Goal: Task Accomplishment & Management: Manage account settings

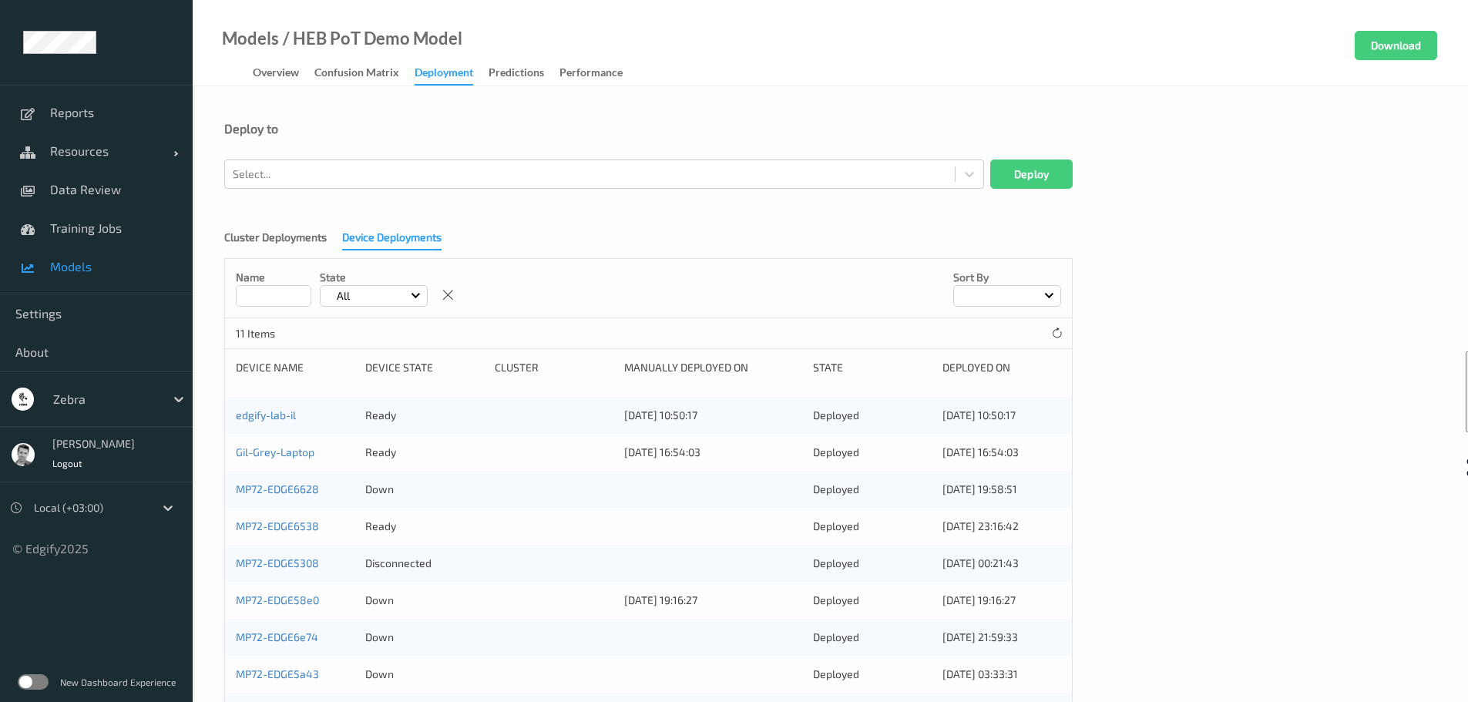
click at [33, 680] on label at bounding box center [33, 681] width 31 height 15
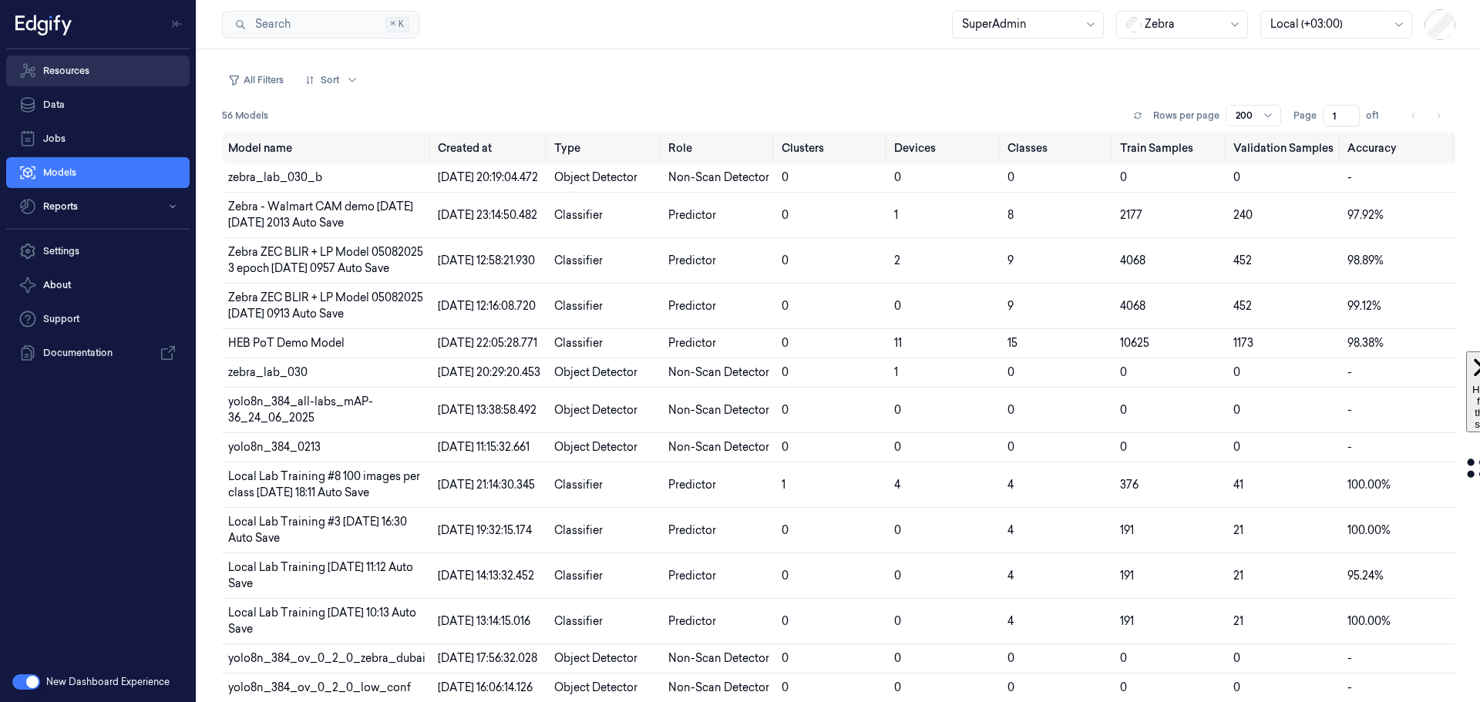
click at [69, 63] on link "Resources" at bounding box center [97, 70] width 183 height 31
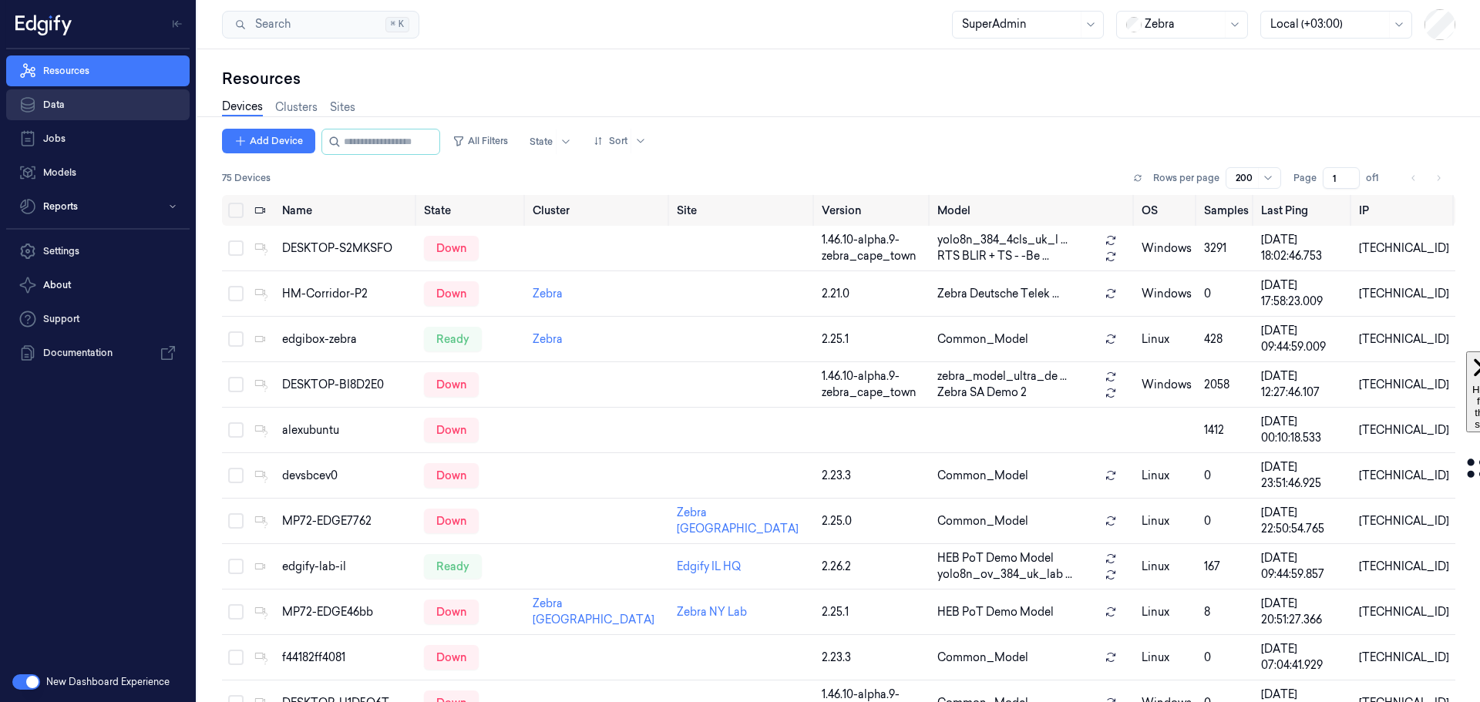
click at [67, 105] on link "Data" at bounding box center [97, 104] width 183 height 31
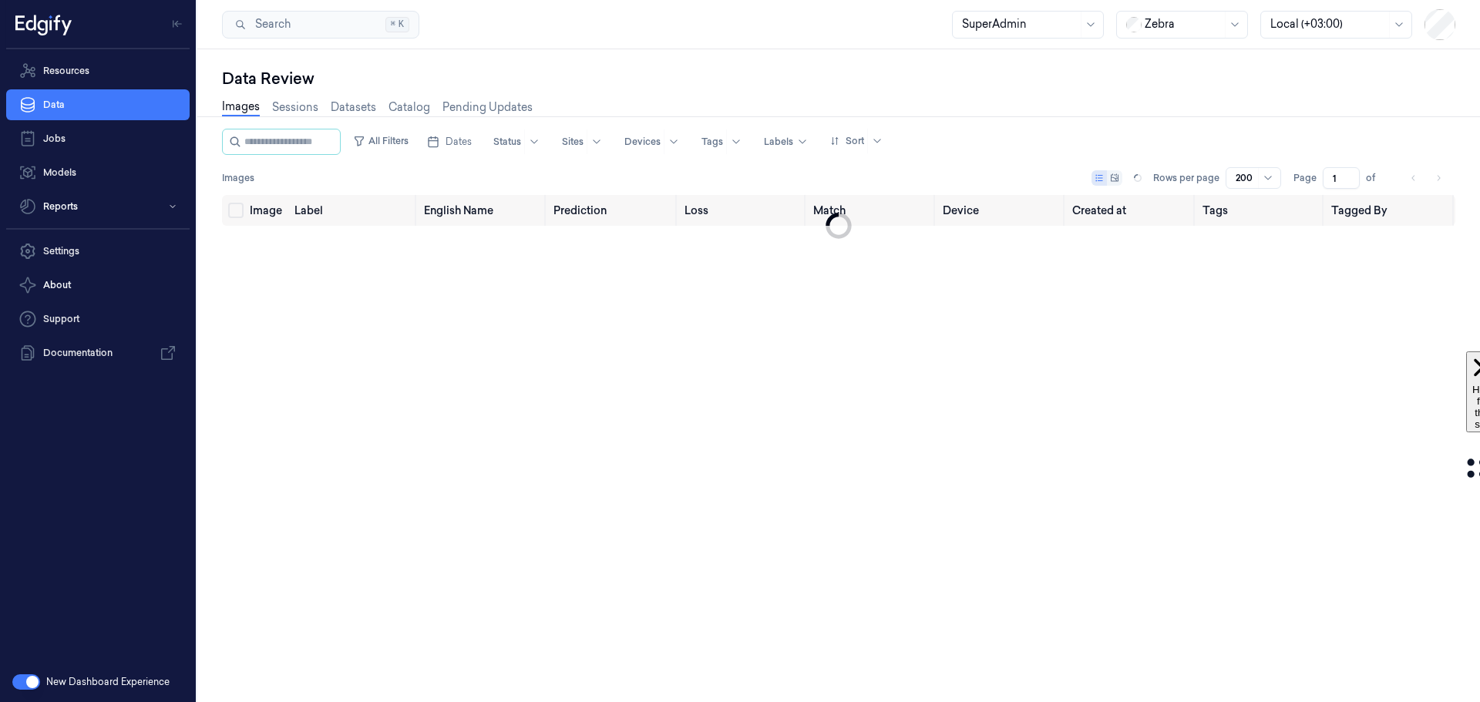
click at [60, 69] on link "Resources" at bounding box center [97, 70] width 183 height 31
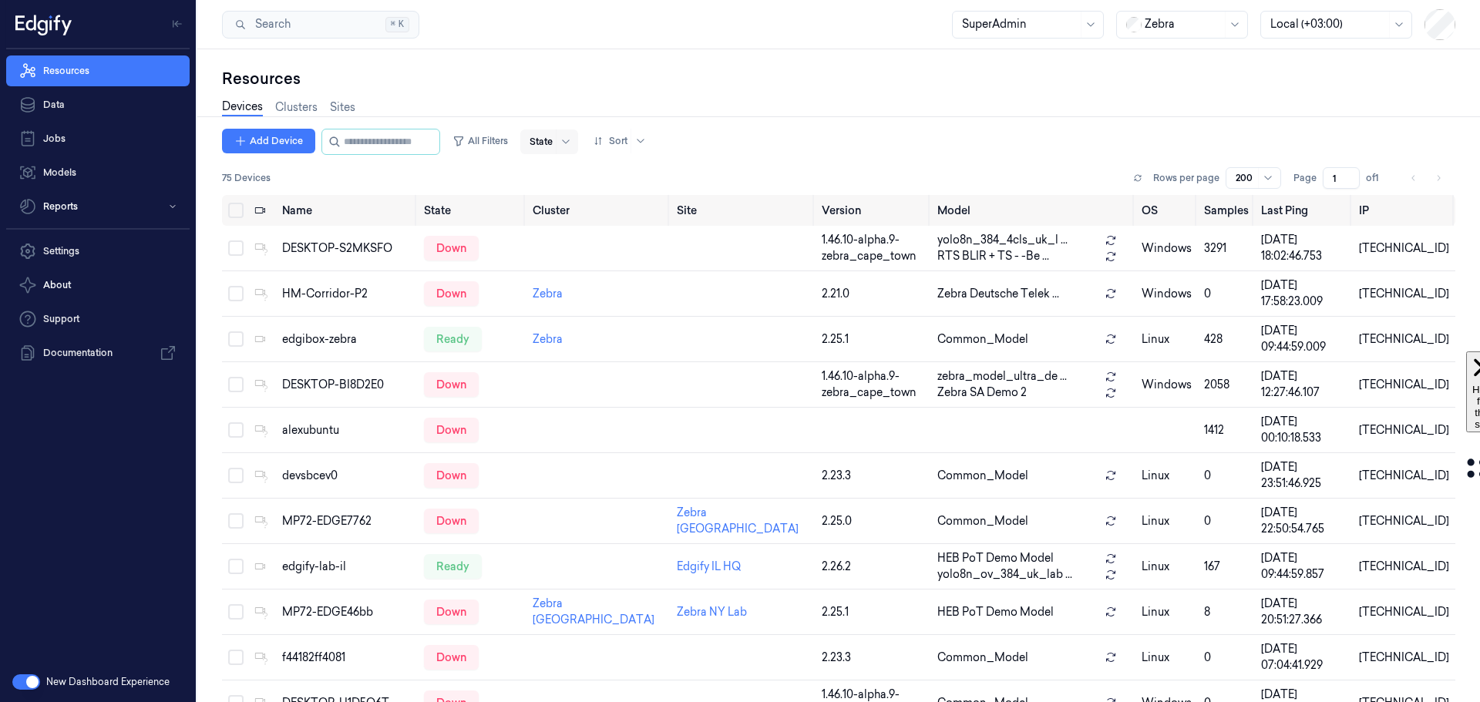
click at [532, 143] on input "text" at bounding box center [530, 142] width 2 height 14
click at [560, 178] on div "Ready" at bounding box center [560, 174] width 32 height 16
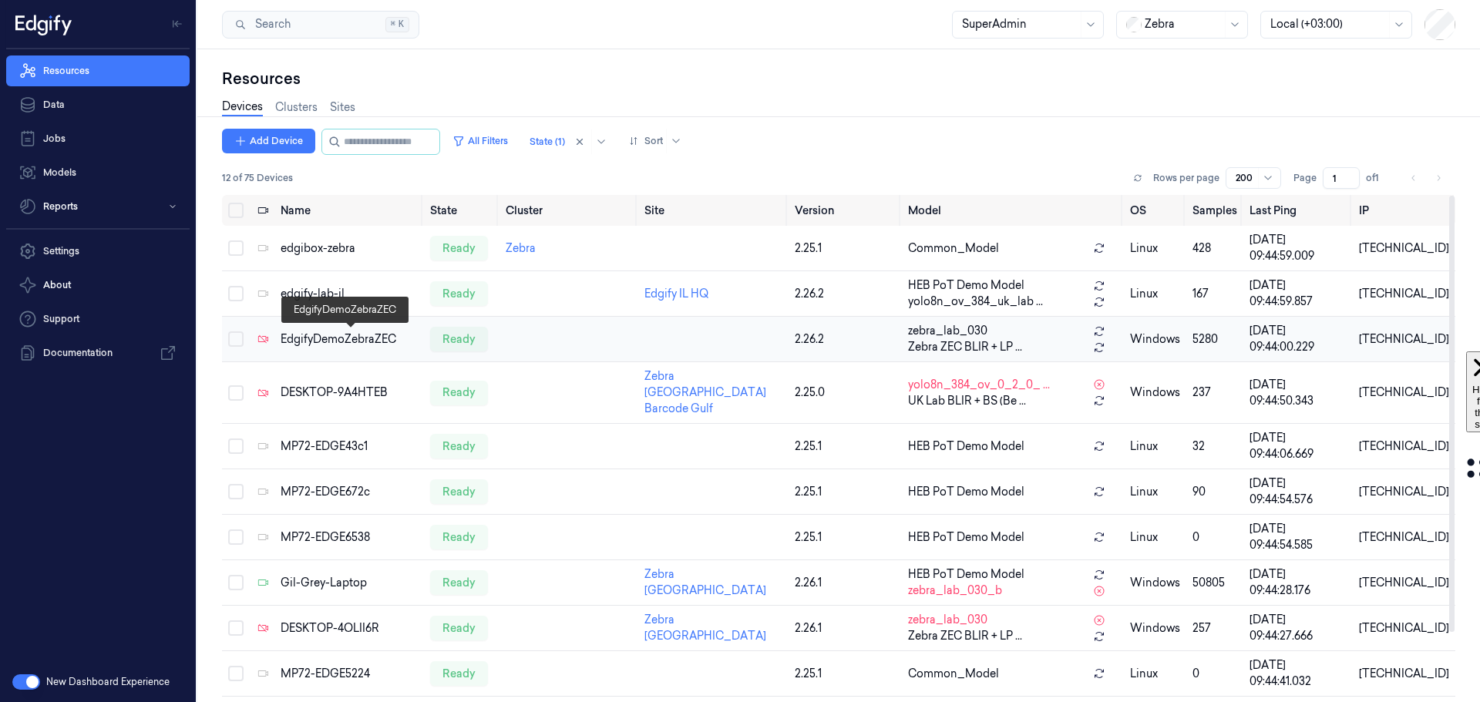
click at [331, 340] on div "EdgifyDemoZebraZEC" at bounding box center [349, 339] width 137 height 16
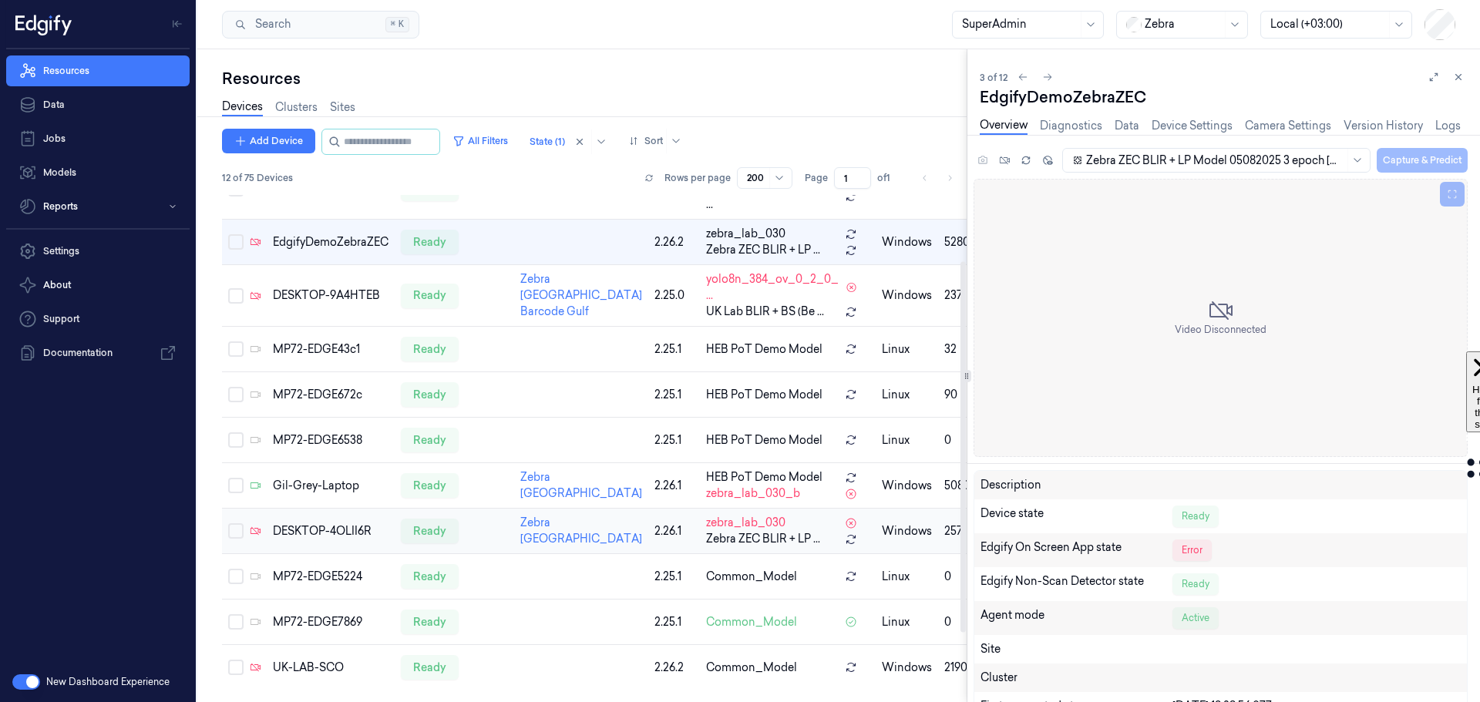
scroll to position [154, 0]
click at [321, 538] on div "DESKTOP-4OLII6R" at bounding box center [331, 531] width 116 height 16
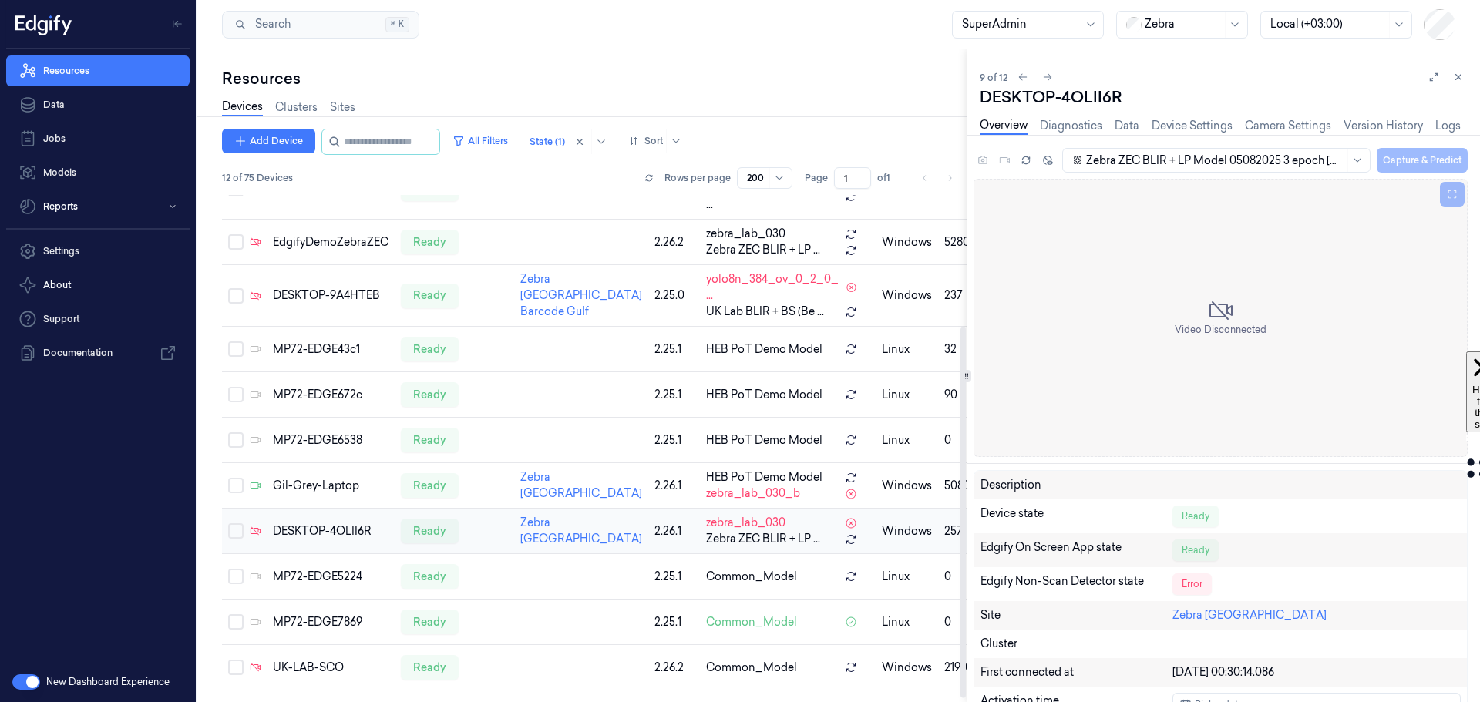
scroll to position [184, 0]
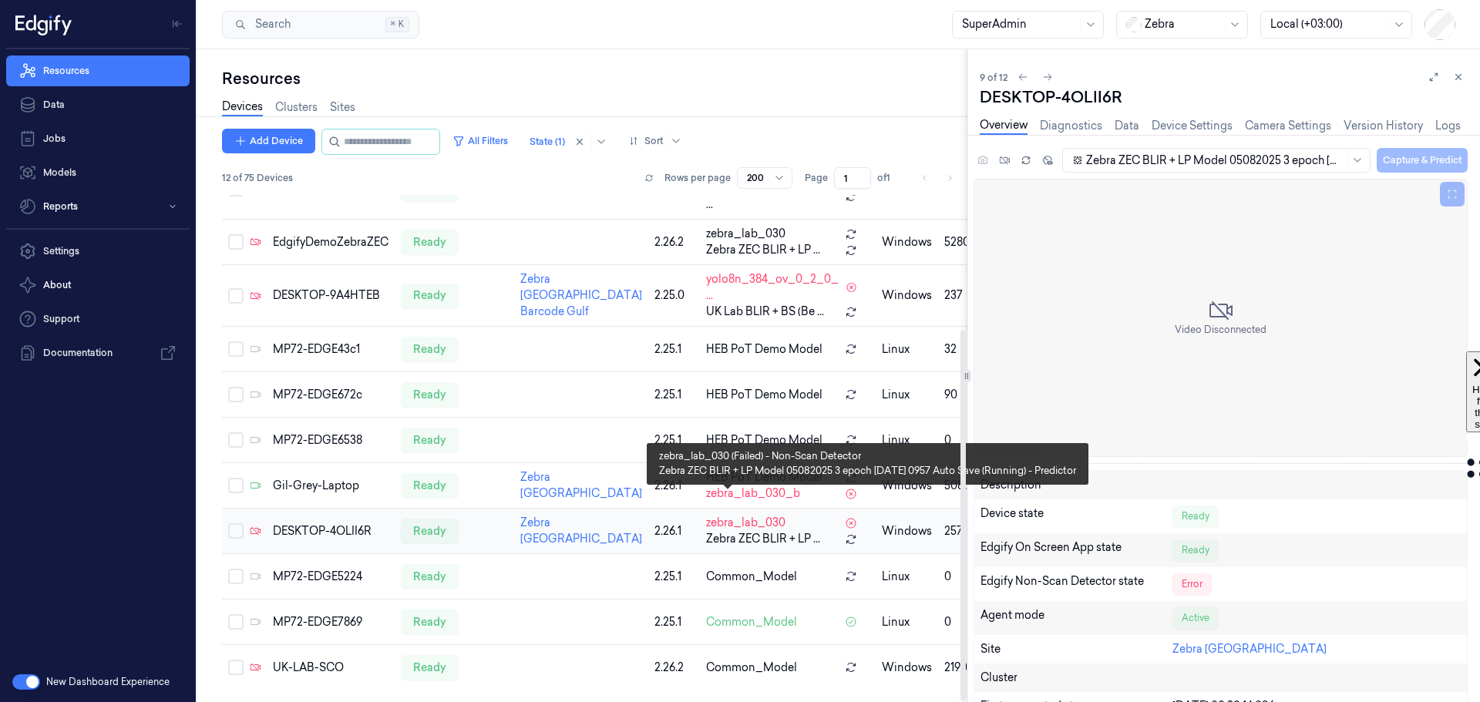
click at [706, 515] on span "zebra_lab_030" at bounding box center [745, 523] width 79 height 16
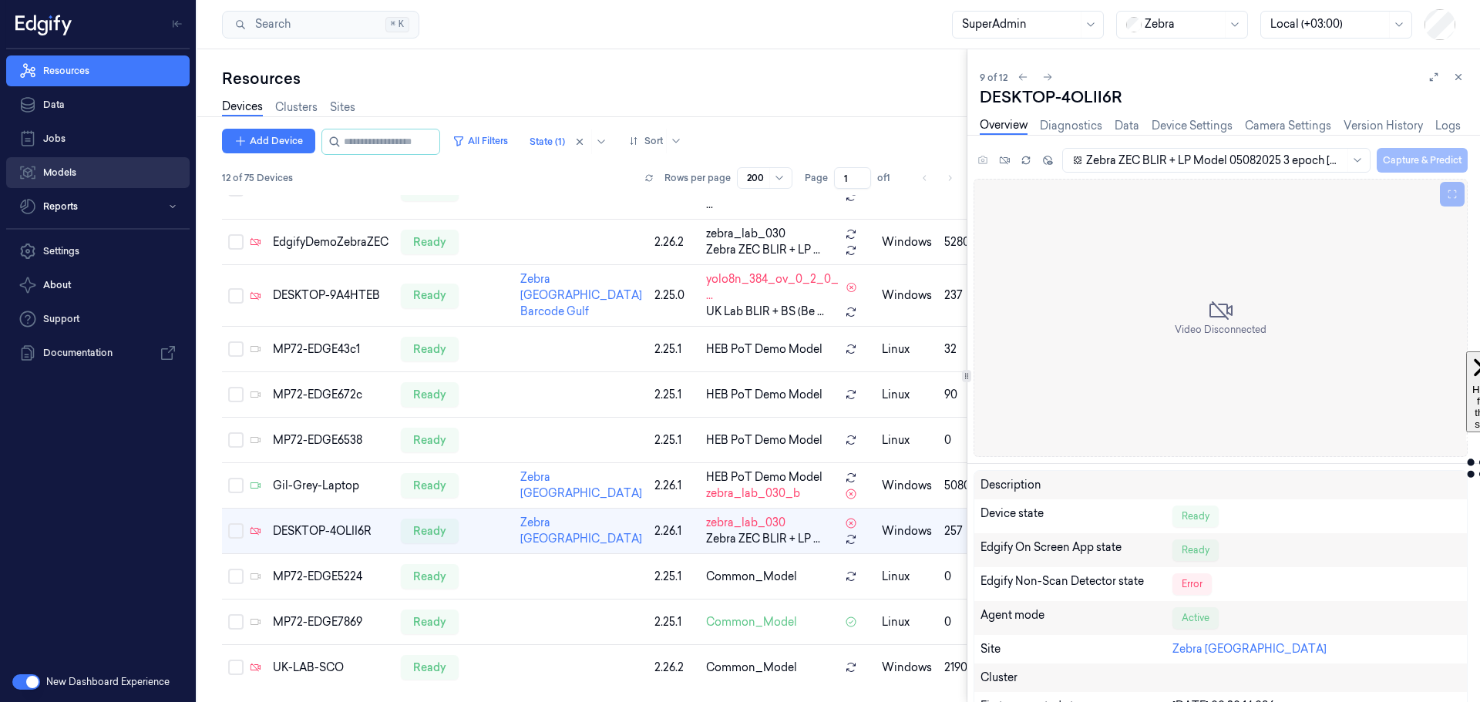
click at [66, 178] on link "Models" at bounding box center [97, 172] width 183 height 31
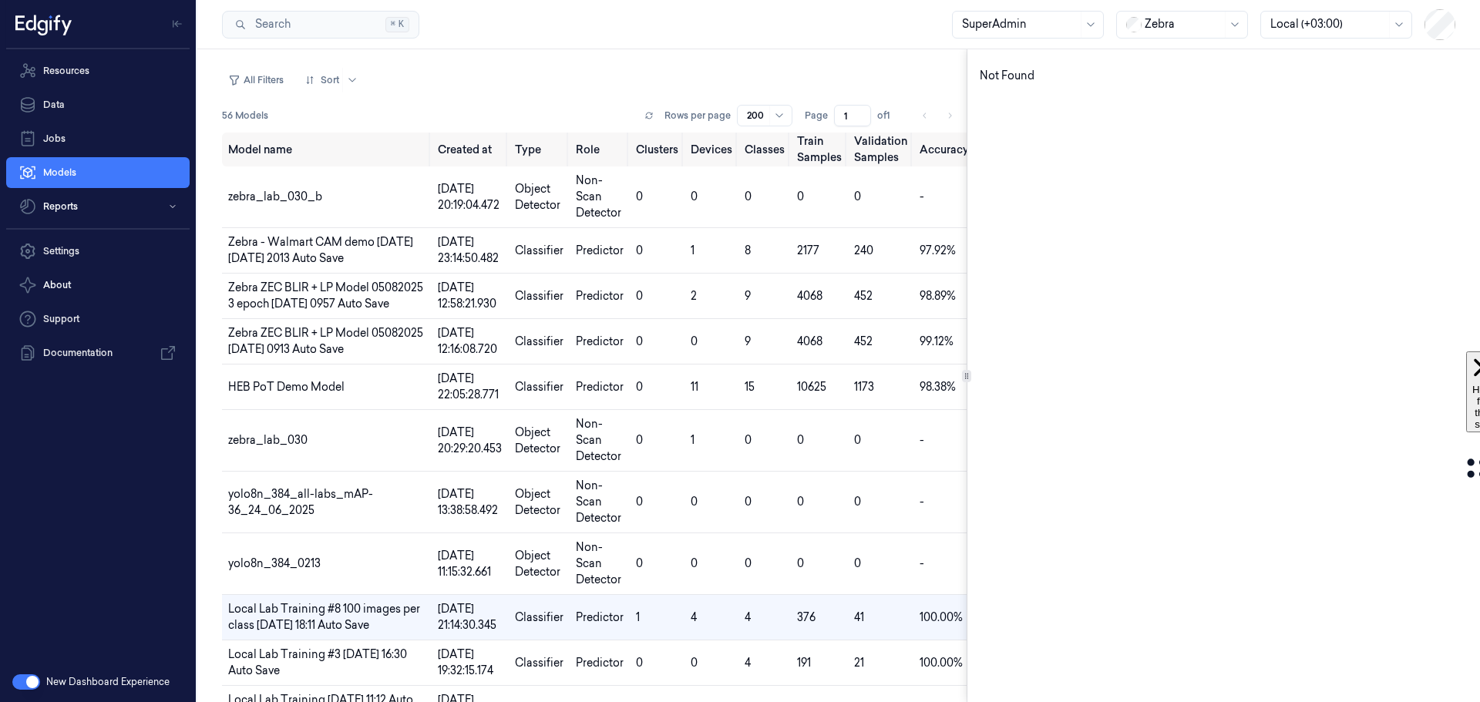
click at [22, 683] on button "button" at bounding box center [26, 681] width 28 height 15
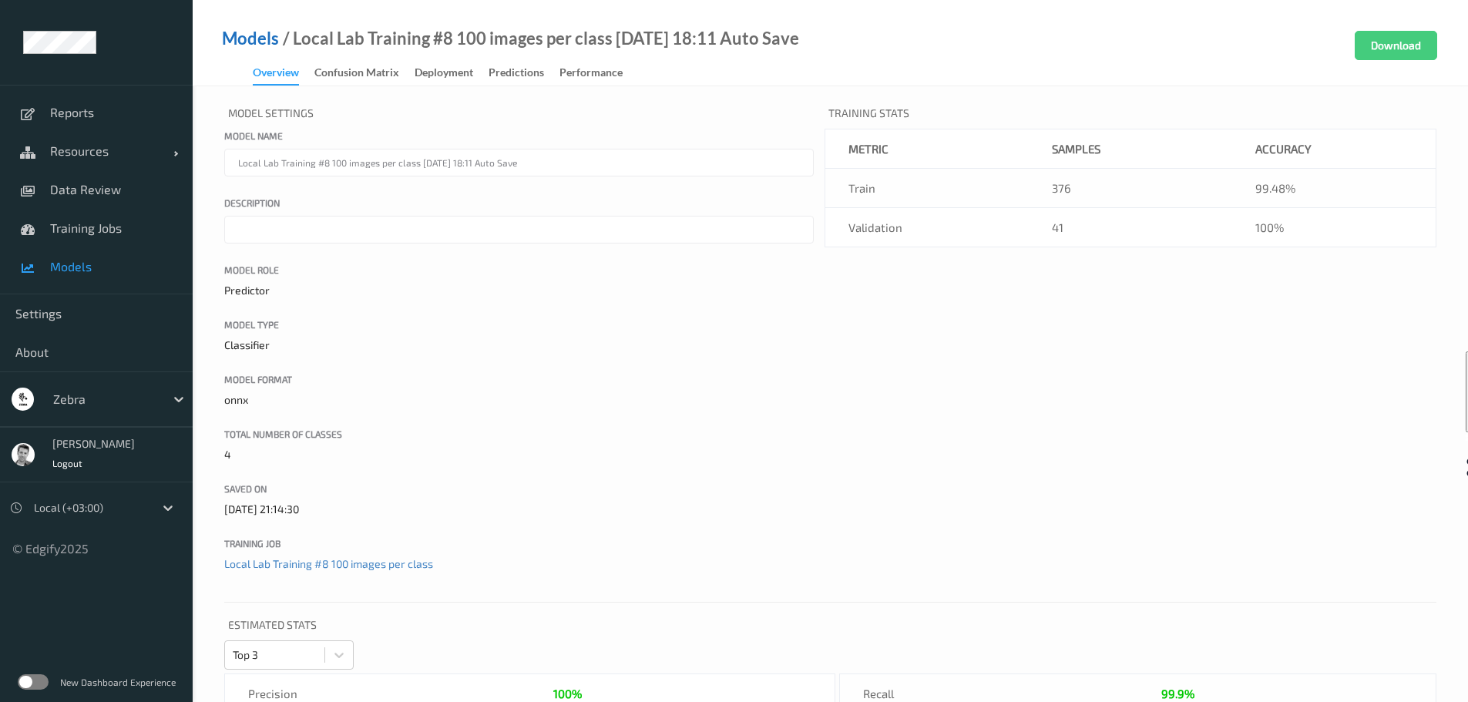
click at [259, 38] on link "Models" at bounding box center [250, 38] width 57 height 15
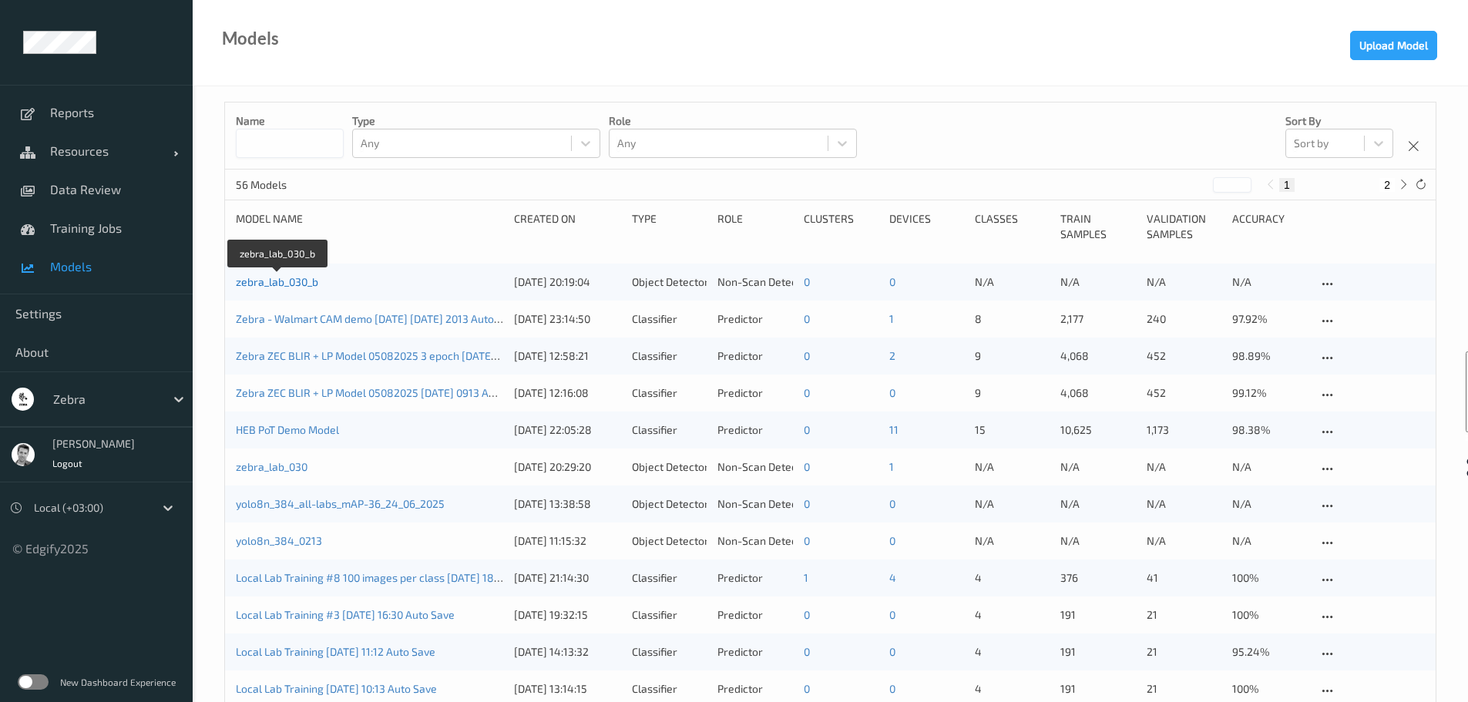
click at [274, 277] on link "zebra_lab_030_b" at bounding box center [277, 281] width 82 height 13
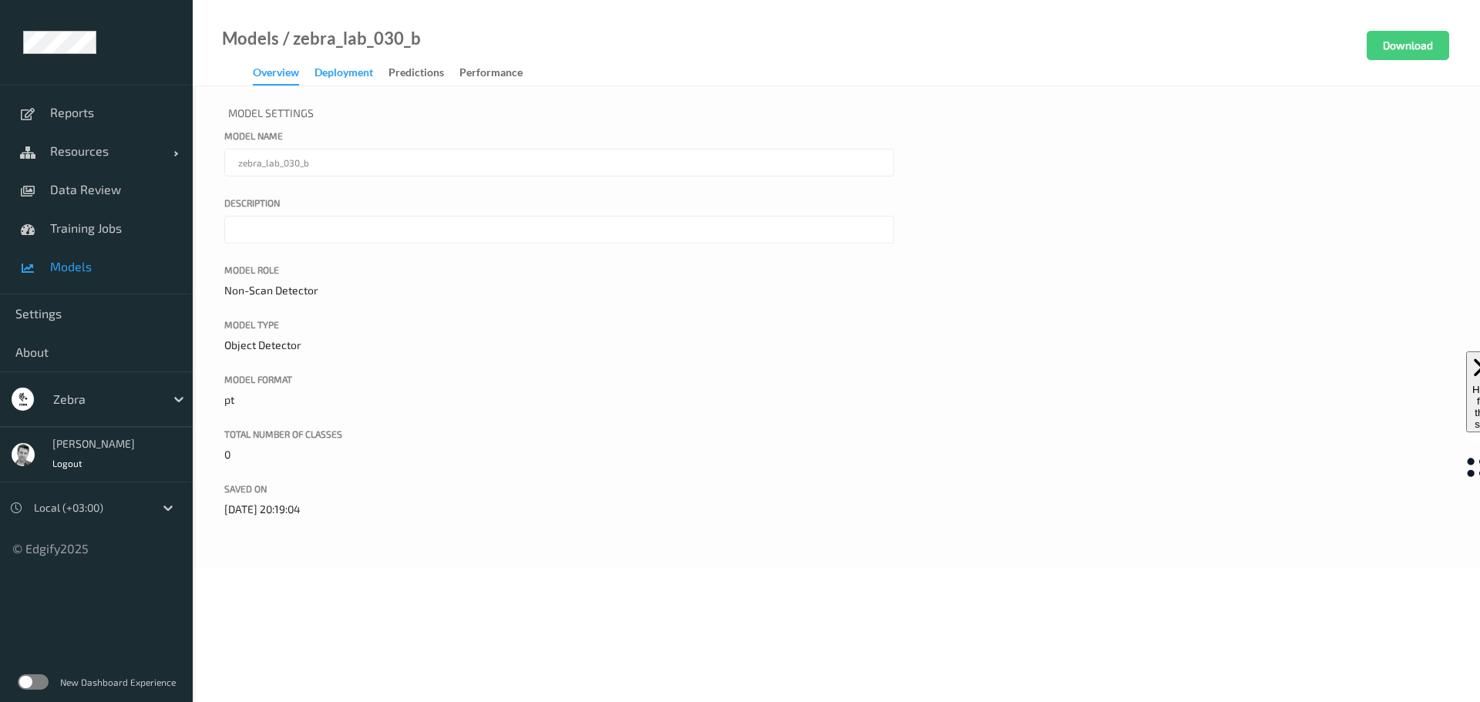
click at [351, 75] on div "Deployment" at bounding box center [343, 74] width 59 height 19
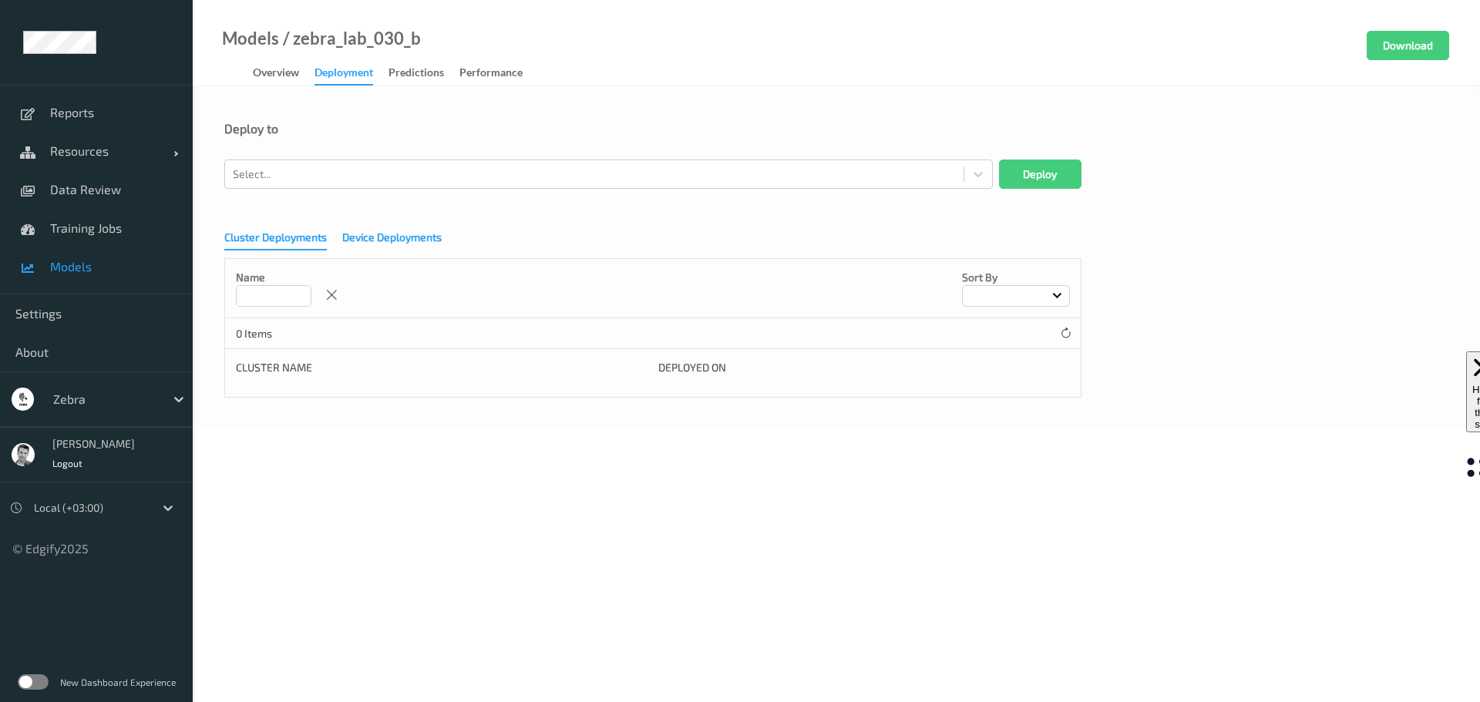
click at [376, 244] on div "Device Deployments" at bounding box center [391, 239] width 99 height 19
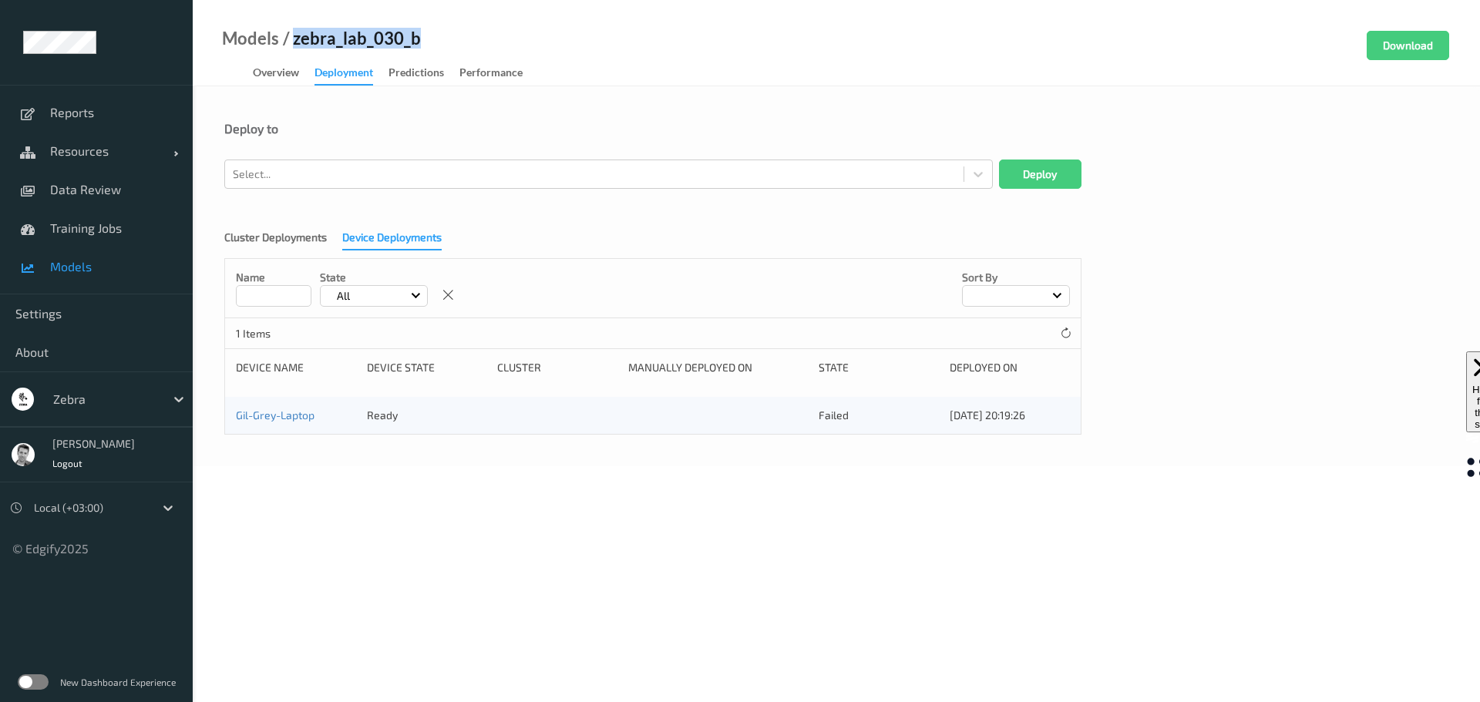
drag, startPoint x: 294, startPoint y: 42, endPoint x: 425, endPoint y: 39, distance: 130.3
click at [425, 39] on div "Models / zebra_lab_030_b Overview Deployment Predictions Performance Download" at bounding box center [836, 43] width 1287 height 86
copy div "zebra_lab_030_b"
click at [82, 262] on span "Models" at bounding box center [113, 266] width 127 height 15
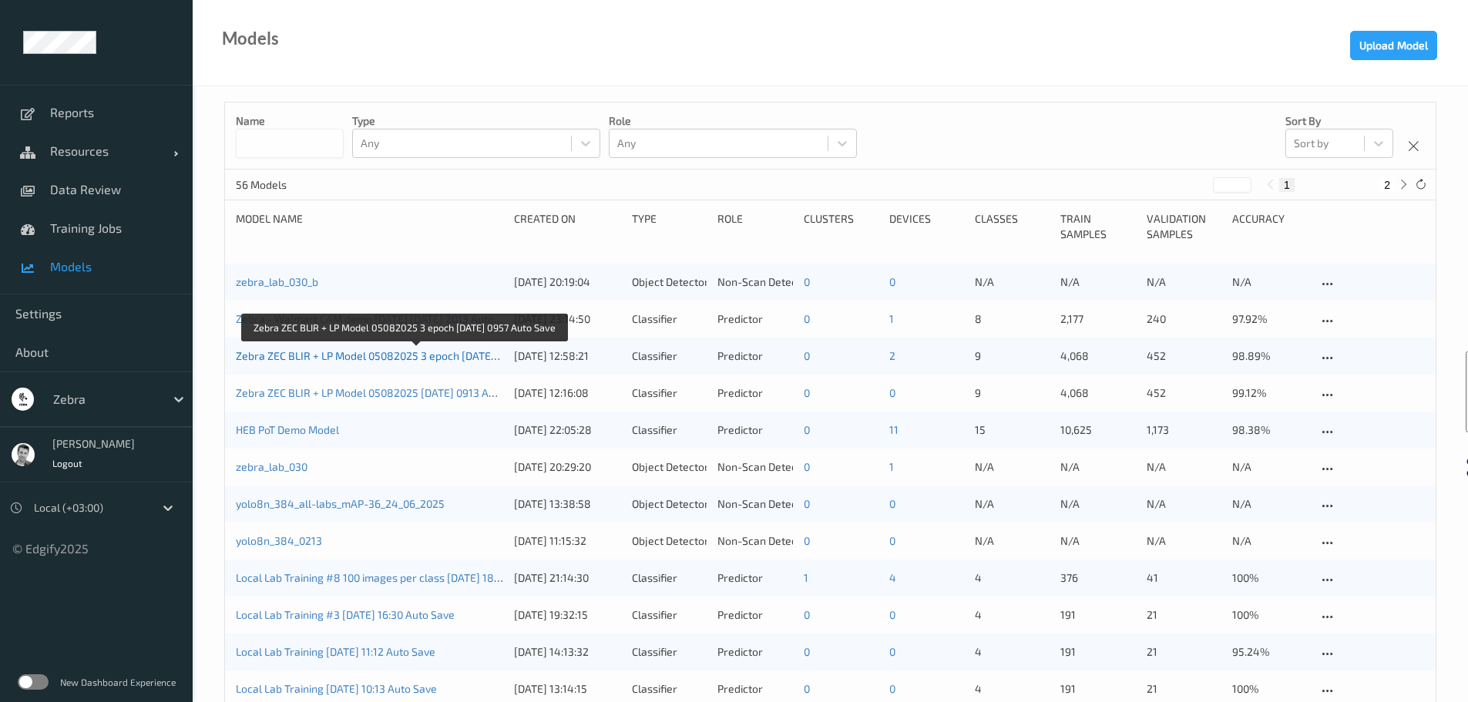
click at [343, 351] on link "Zebra ZEC BLIR + LP Model 05082025 3 epoch 2025-08-05 0957 Auto Save" at bounding box center [404, 355] width 337 height 13
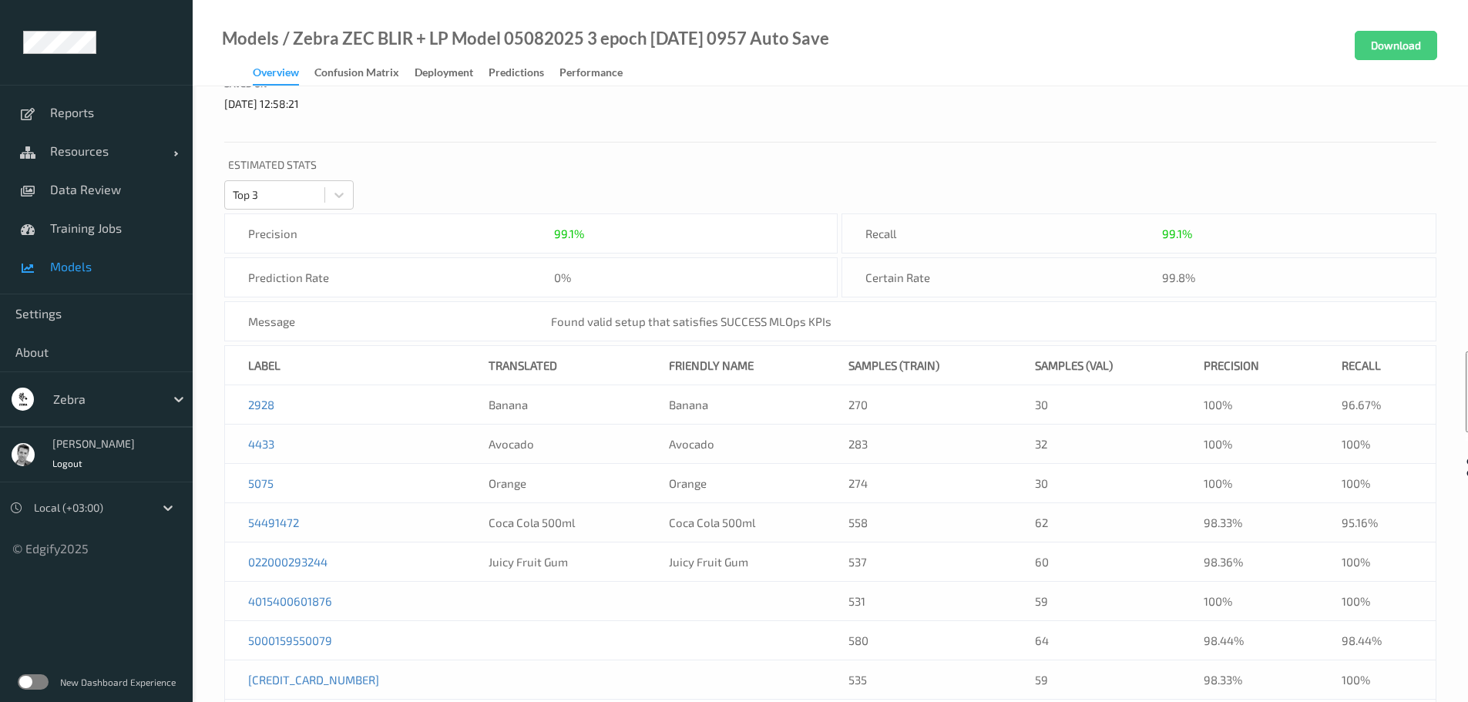
scroll to position [513, 0]
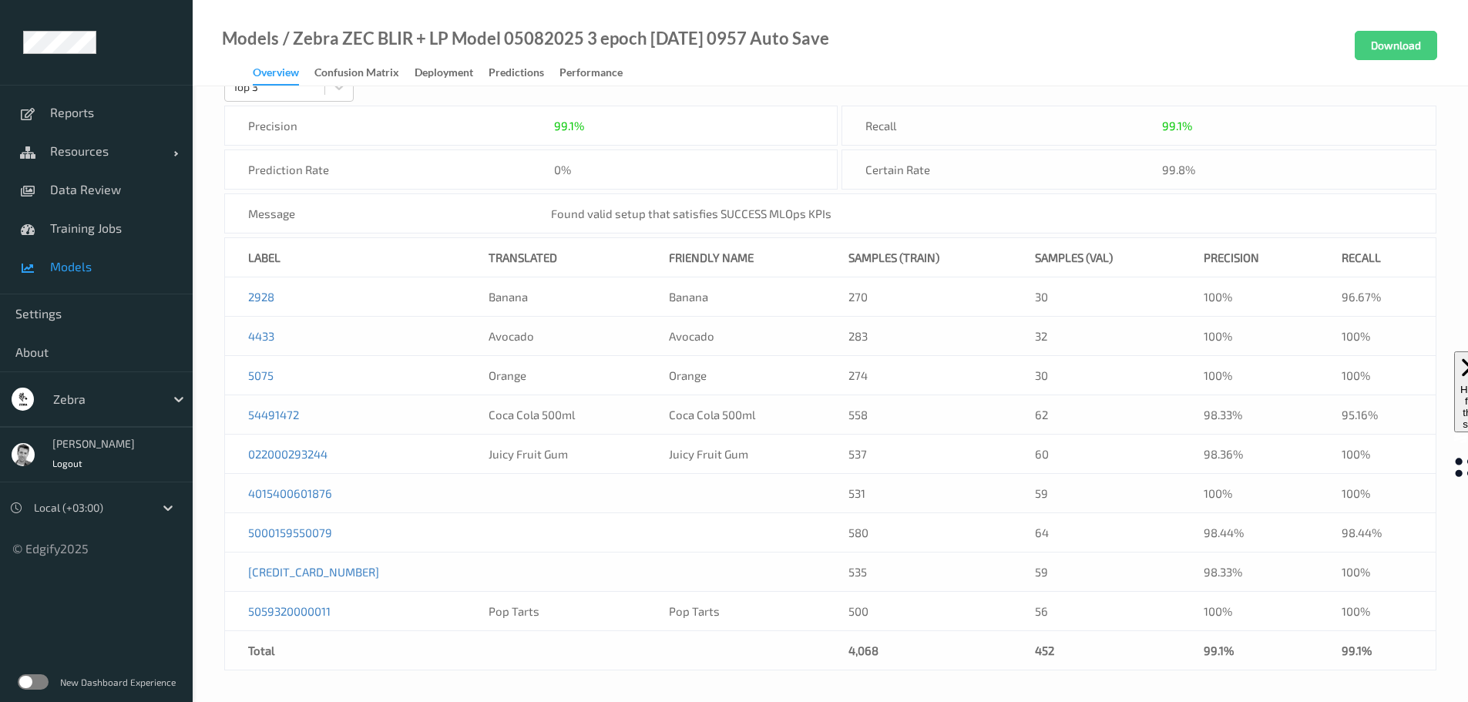
drag, startPoint x: 214, startPoint y: 37, endPoint x: 859, endPoint y: 43, distance: 645.1
click at [829, 43] on div "Models / Zebra ZEC BLIR + LP Model 05082025 3 epoch 2025-08-05 0957 Auto Save O…" at bounding box center [511, 58] width 637 height 55
click at [506, 68] on div "Predictions" at bounding box center [516, 74] width 55 height 19
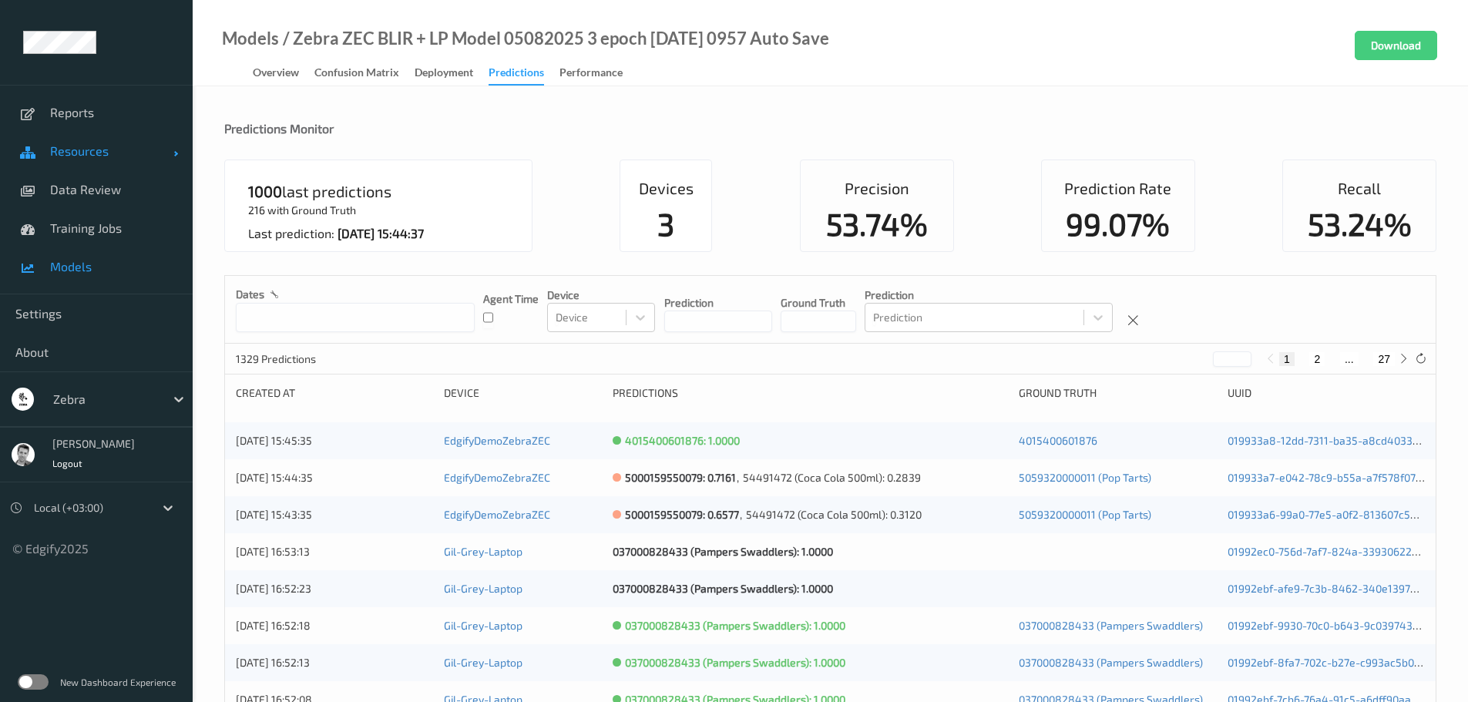
click at [78, 146] on span "Resources" at bounding box center [111, 150] width 123 height 15
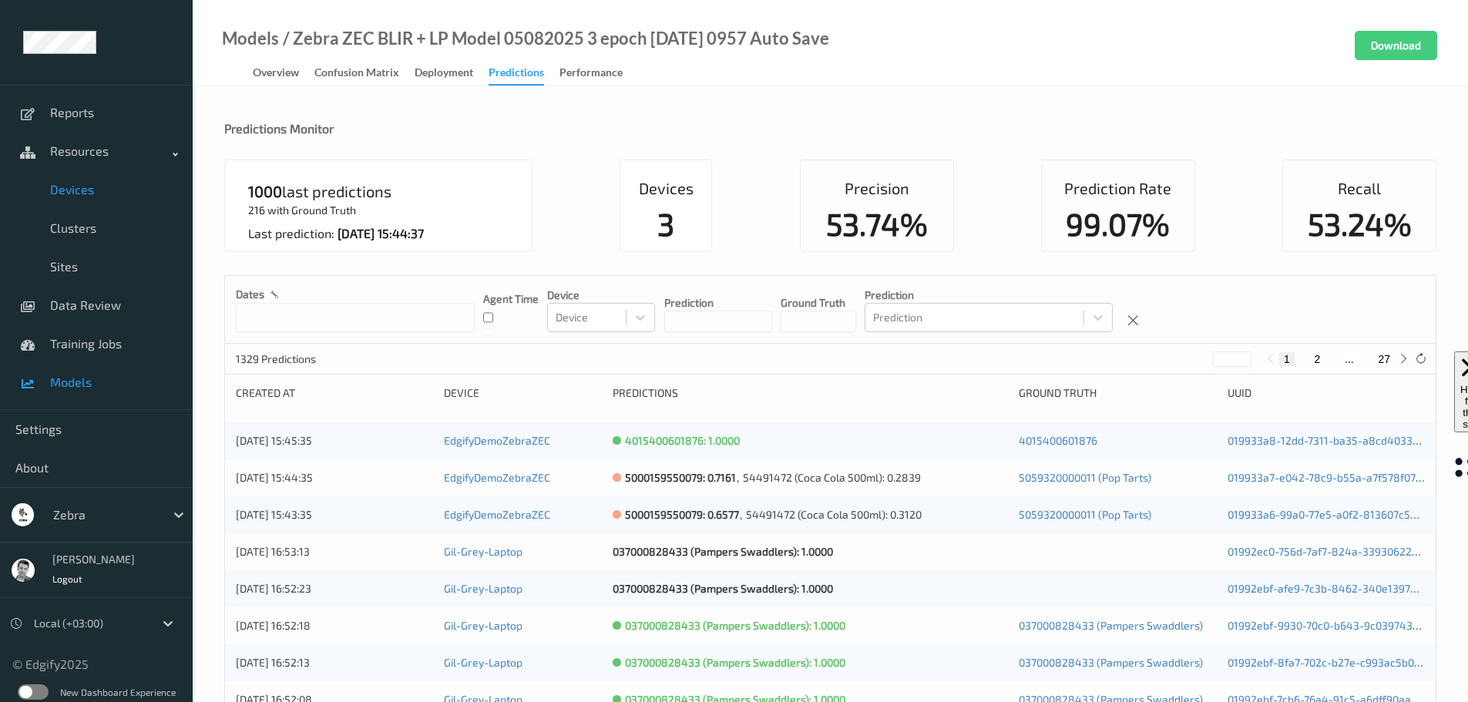
click at [69, 190] on span "Devices" at bounding box center [113, 189] width 127 height 15
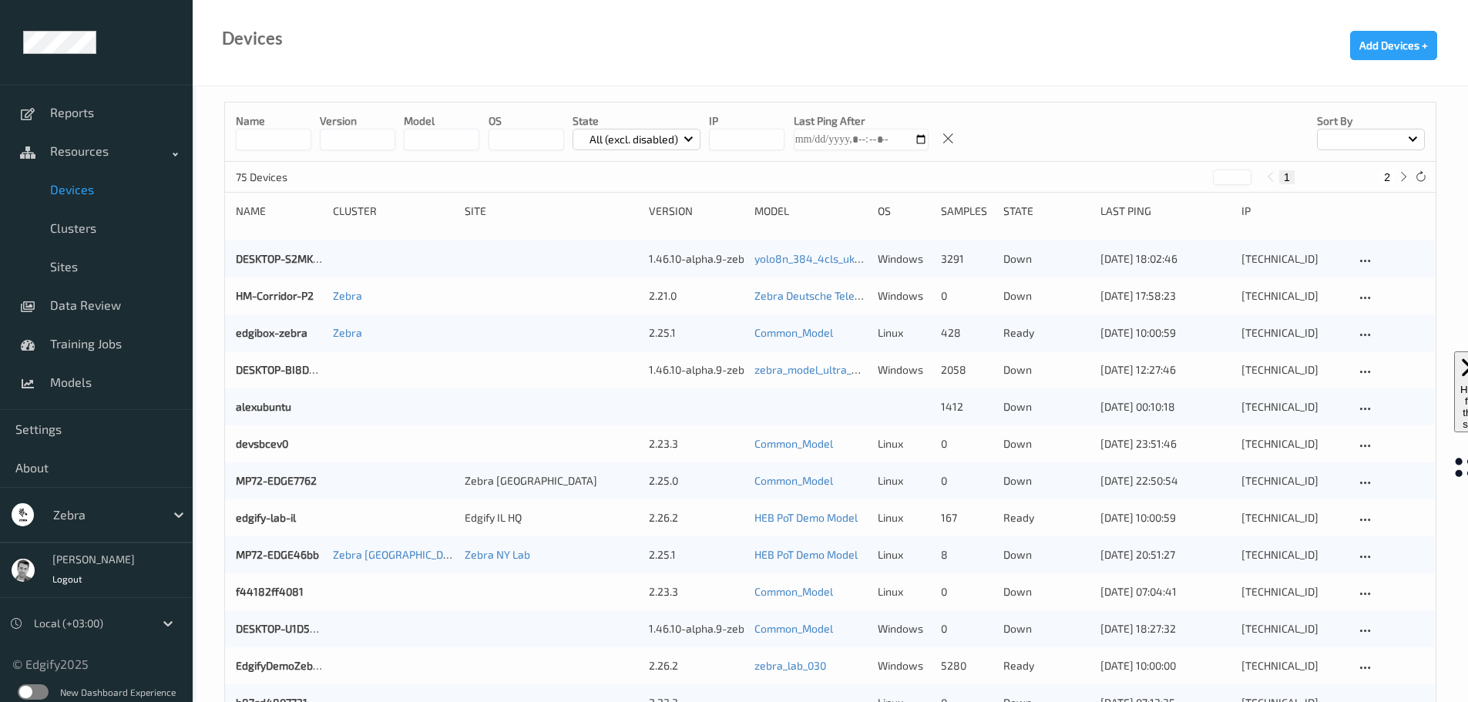
click at [603, 142] on p "All (excl. disabled)" at bounding box center [633, 139] width 99 height 15
click at [600, 207] on p "Ready" at bounding box center [626, 202] width 106 height 27
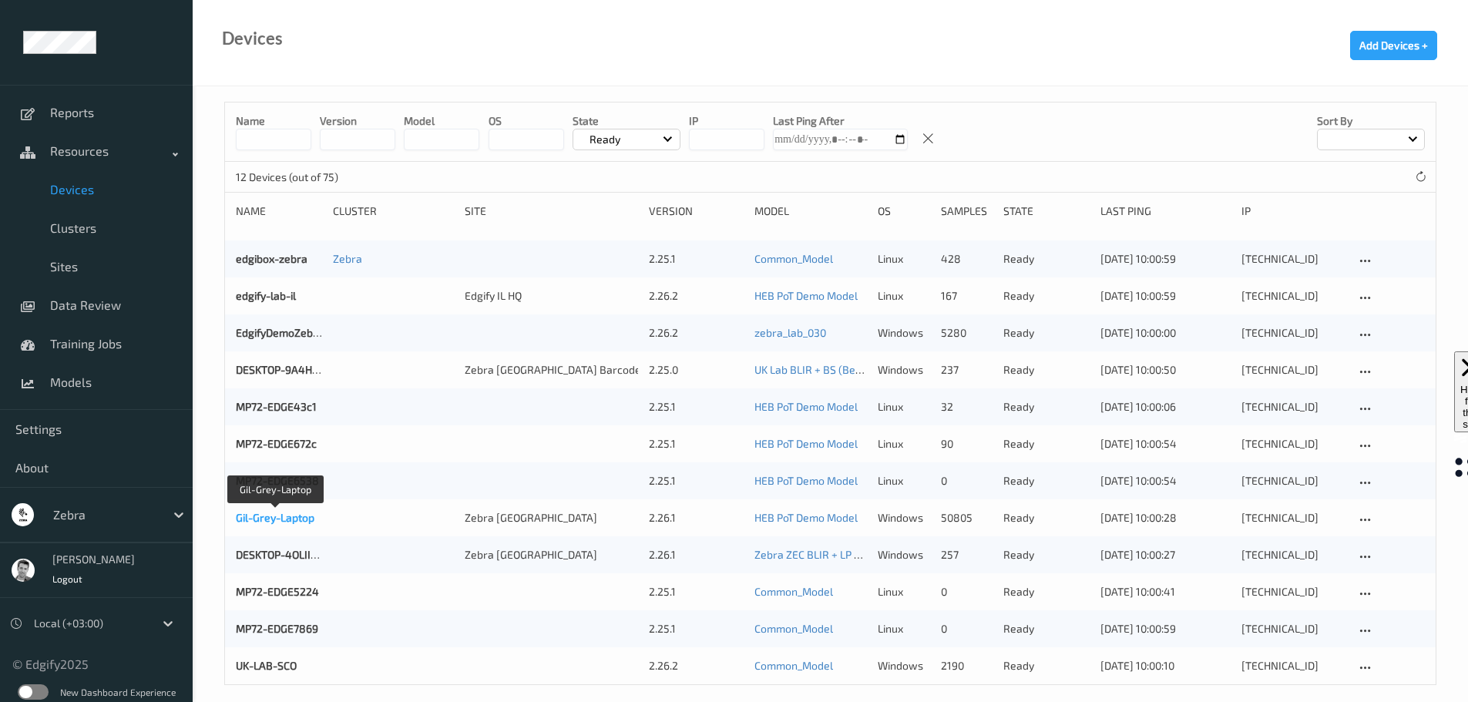
click at [259, 515] on link "Gil-Grey-Laptop" at bounding box center [275, 517] width 79 height 13
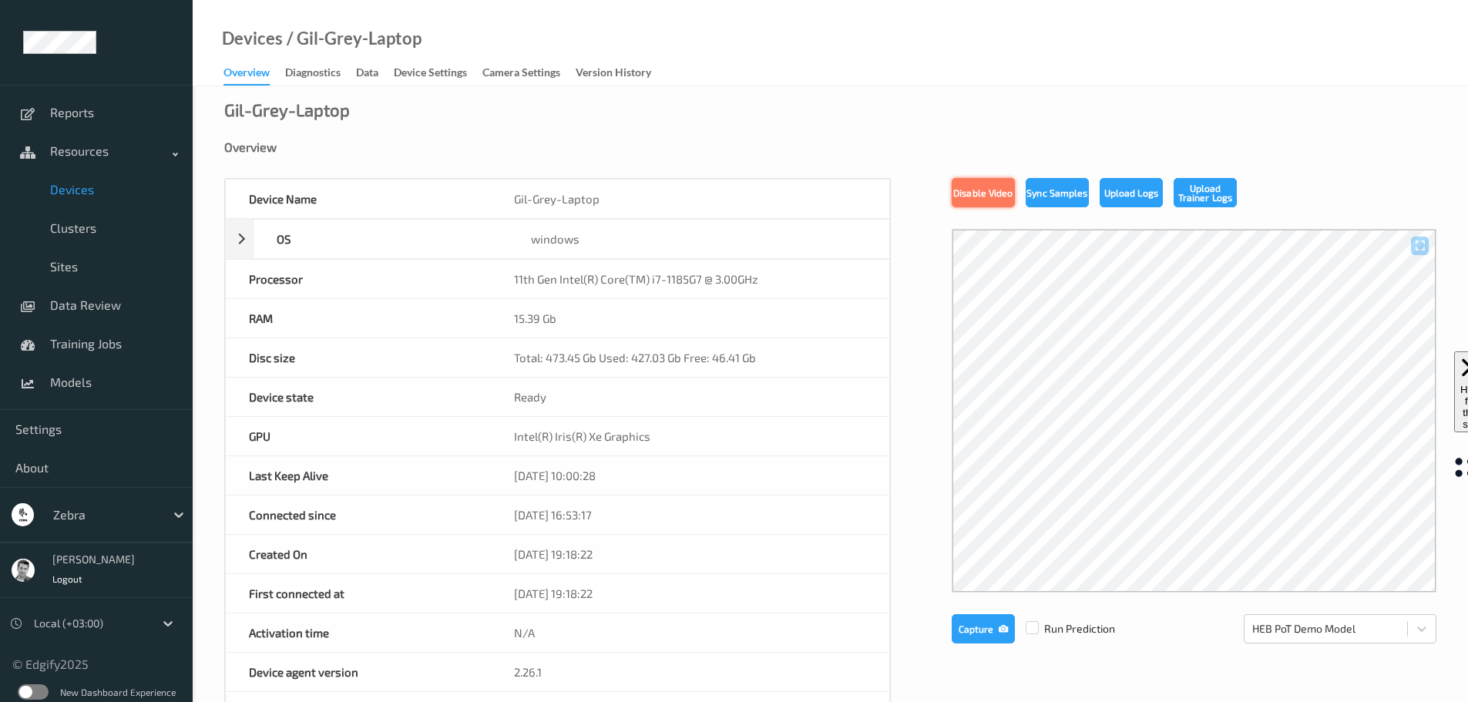
click at [980, 196] on button "Disable Video" at bounding box center [983, 192] width 63 height 29
click at [562, 124] on div "Gil-Grey-Laptop Overview Device Name Gil-Grey-Laptop OS windows Platform Micros…" at bounding box center [831, 693] width 1276 height 1214
